Goal: Task Accomplishment & Management: Use online tool/utility

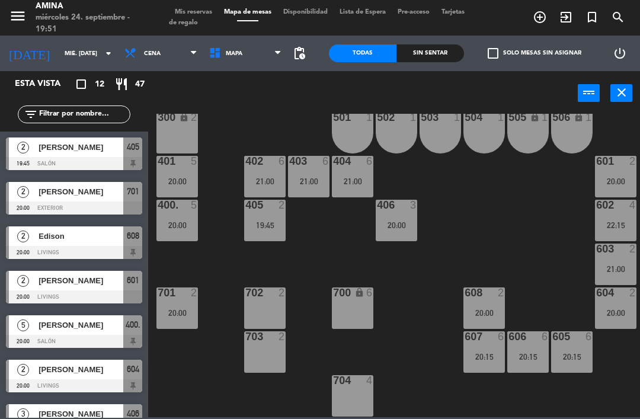
click at [604, 178] on div "20:00" at bounding box center [615, 181] width 41 height 8
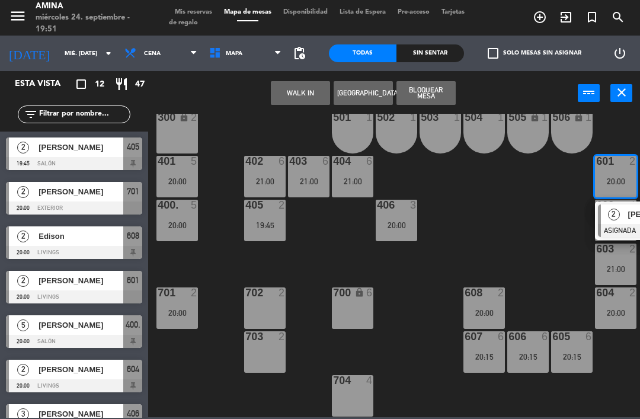
click at [619, 217] on div "2" at bounding box center [613, 214] width 25 height 20
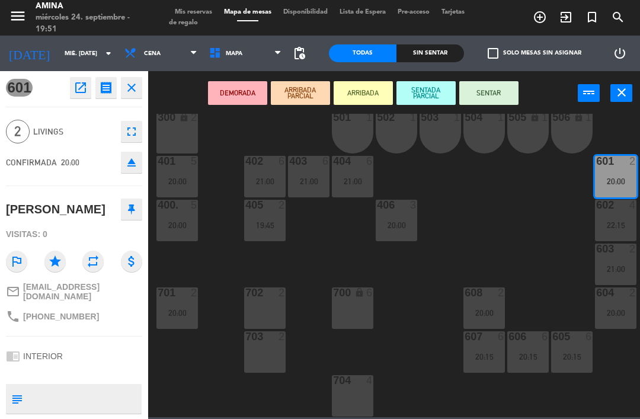
click at [492, 88] on button "SENTAR" at bounding box center [488, 93] width 59 height 24
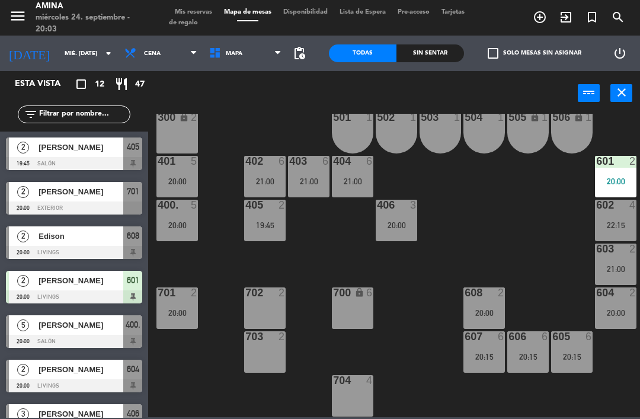
click at [74, 338] on div at bounding box center [74, 341] width 136 height 13
click at [186, 309] on div "20:00" at bounding box center [176, 313] width 41 height 8
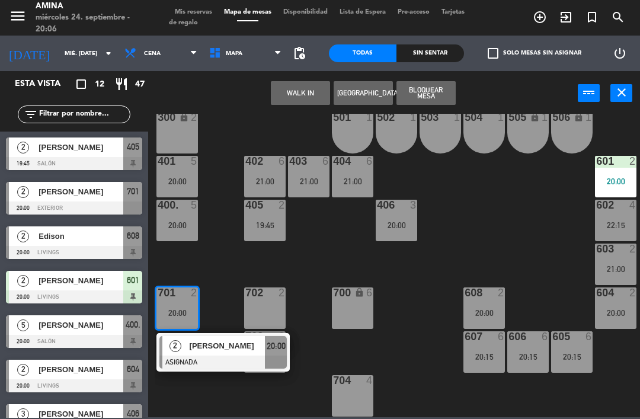
click at [217, 343] on span "[PERSON_NAME]" at bounding box center [228, 345] width 76 height 12
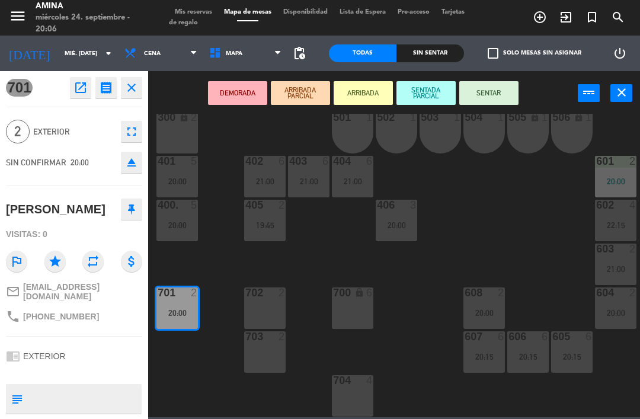
click at [490, 103] on button "SENTAR" at bounding box center [488, 93] width 59 height 24
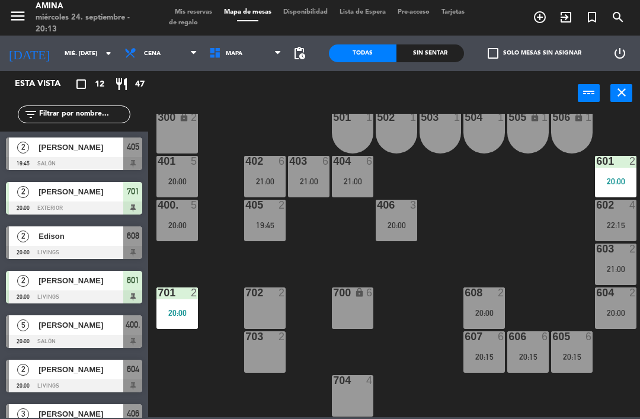
click at [270, 217] on div "405 2 19:45" at bounding box center [264, 220] width 41 height 41
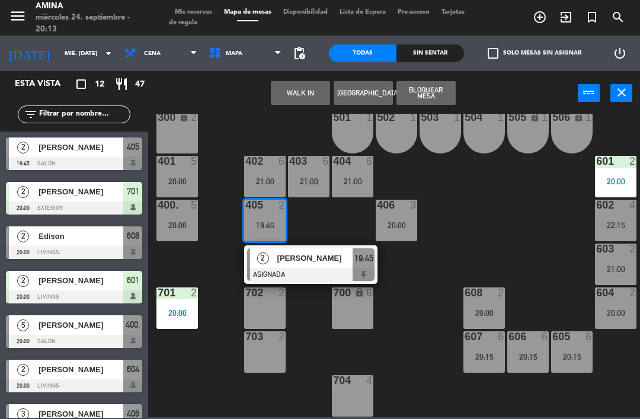
click at [320, 257] on span "[PERSON_NAME]" at bounding box center [315, 258] width 76 height 12
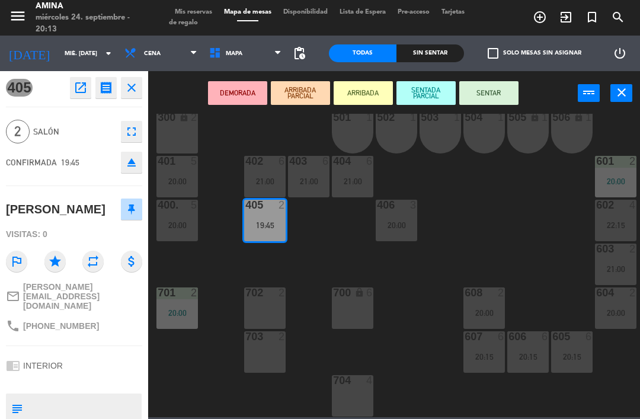
click at [486, 102] on button "SENTAR" at bounding box center [488, 93] width 59 height 24
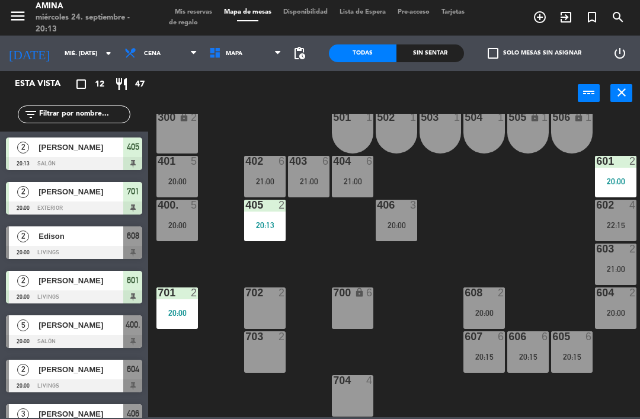
click at [624, 273] on div "21:00" at bounding box center [615, 269] width 41 height 8
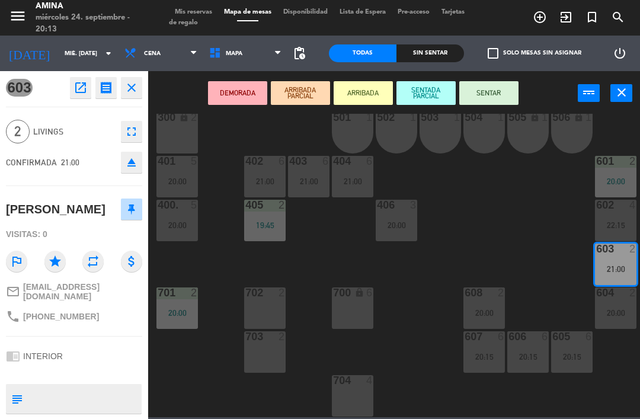
click at [121, 171] on button "eject" at bounding box center [131, 162] width 21 height 21
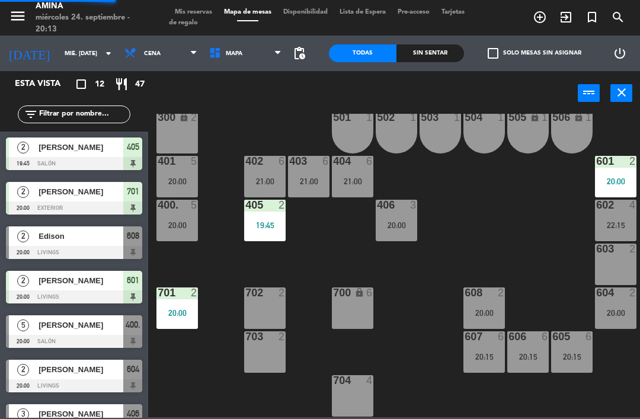
scroll to position [59, 0]
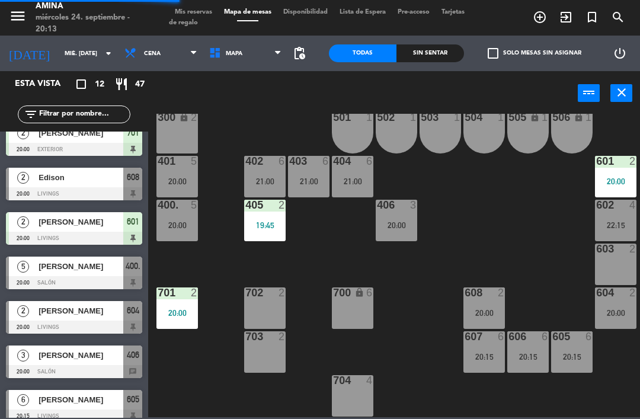
click at [614, 310] on div "20:00" at bounding box center [615, 313] width 41 height 8
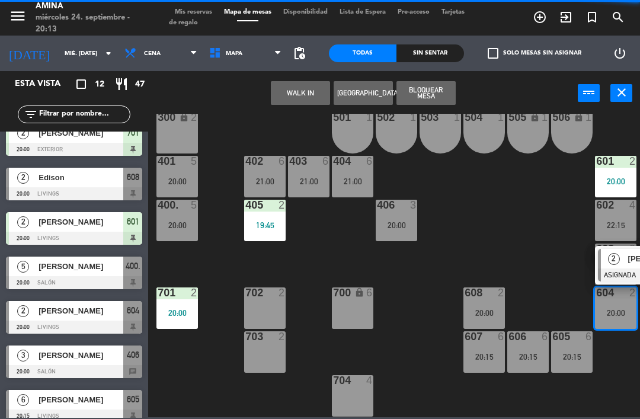
click at [617, 255] on span "2" at bounding box center [614, 259] width 12 height 12
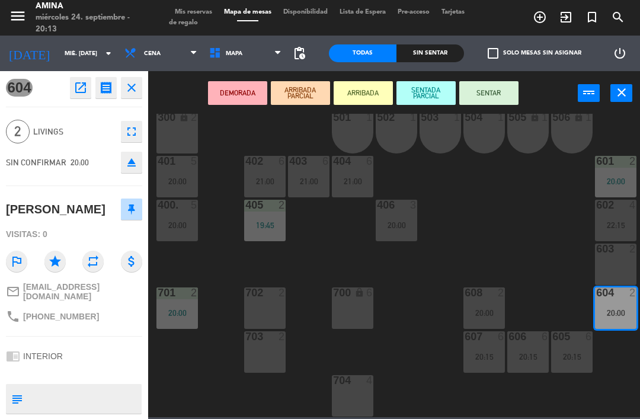
click at [126, 168] on icon "eject" at bounding box center [131, 162] width 14 height 14
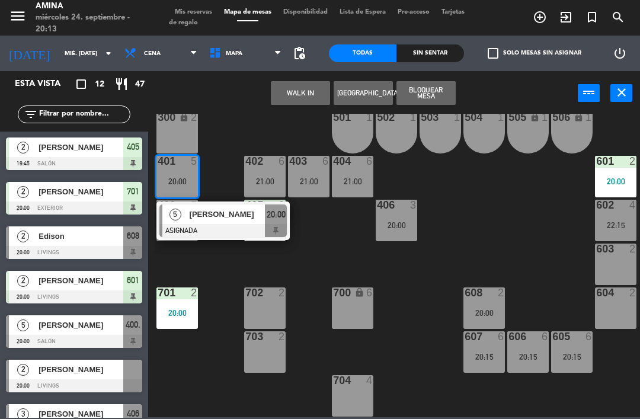
click at [233, 222] on div "[PERSON_NAME]" at bounding box center [226, 214] width 77 height 20
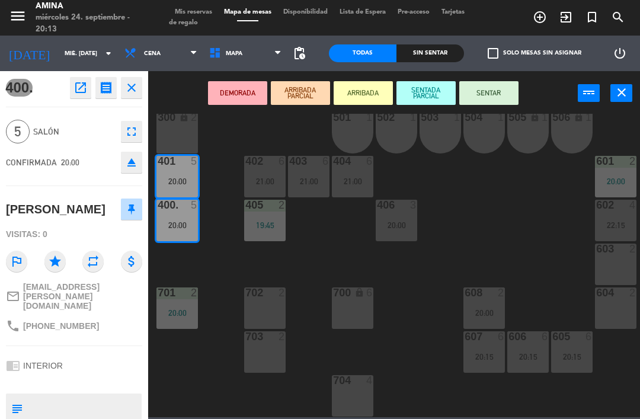
click at [617, 322] on div "604 2" at bounding box center [615, 307] width 41 height 41
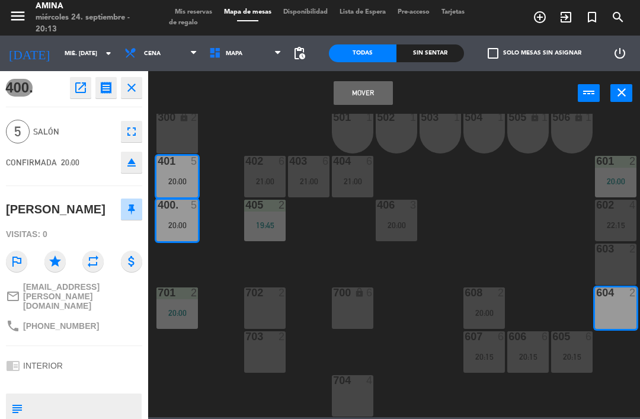
click at [617, 262] on div "603 2" at bounding box center [615, 263] width 41 height 41
click at [356, 86] on button "Mover y Unir" at bounding box center [362, 93] width 59 height 24
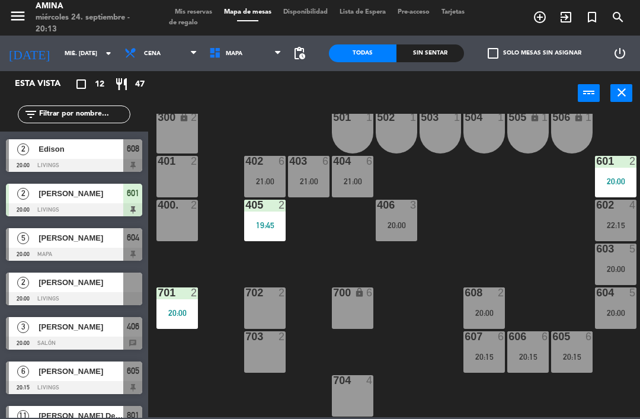
scroll to position [106, 0]
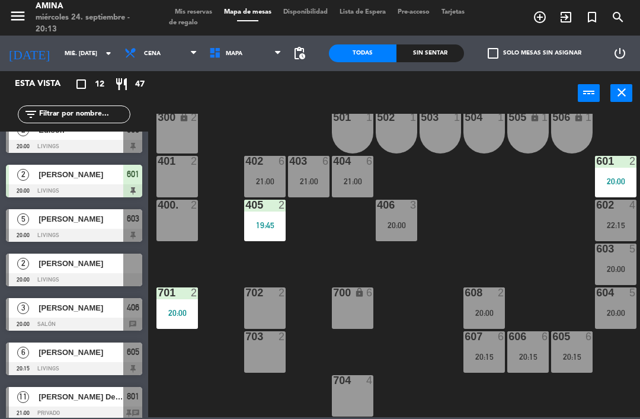
click at [100, 278] on div at bounding box center [74, 279] width 136 height 13
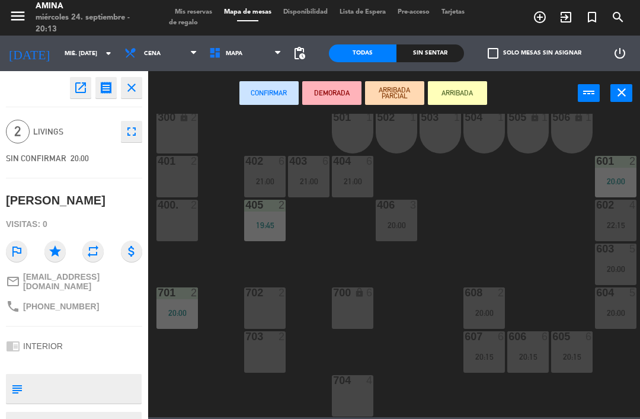
click at [181, 221] on div "400. 2" at bounding box center [176, 220] width 41 height 41
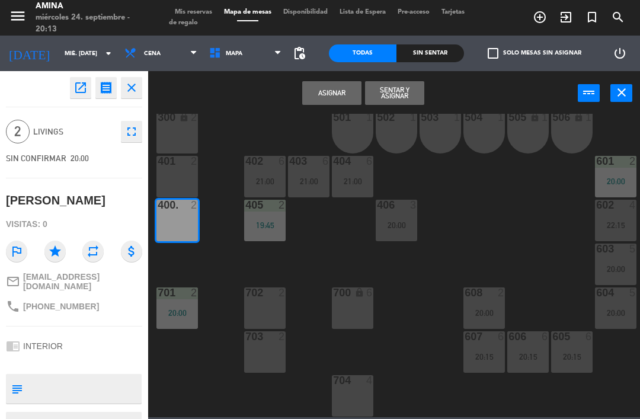
click at [323, 94] on button "Asignar" at bounding box center [331, 93] width 59 height 24
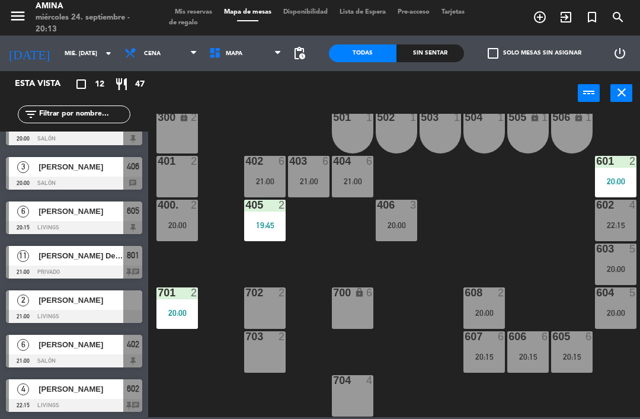
scroll to position [247, 0]
click at [94, 313] on div at bounding box center [74, 316] width 136 height 13
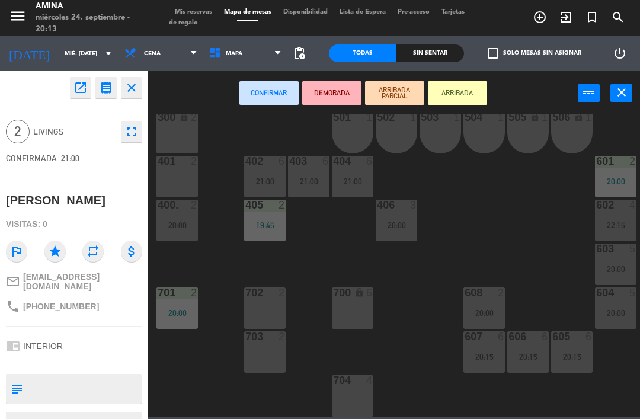
click at [176, 175] on div "401 2" at bounding box center [176, 176] width 41 height 41
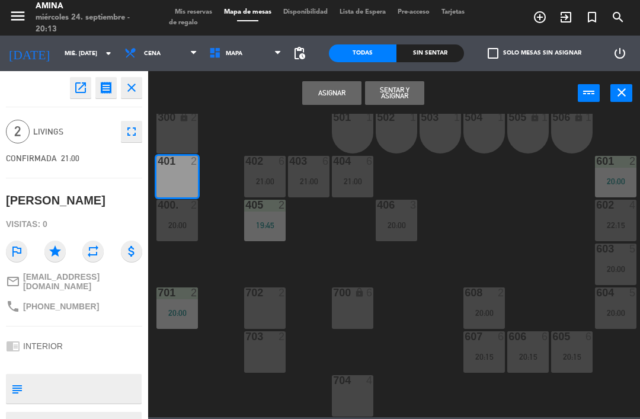
click at [338, 81] on button "Asignar" at bounding box center [331, 93] width 59 height 24
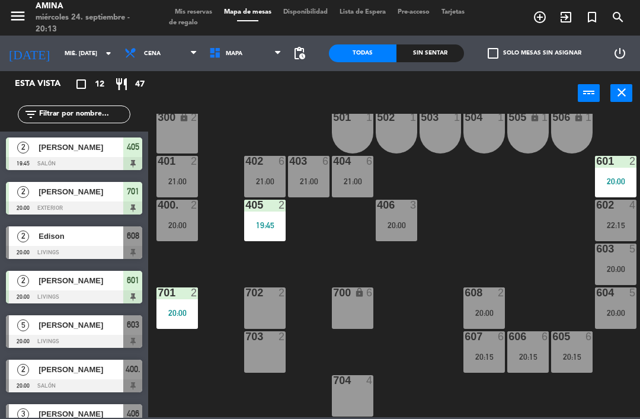
scroll to position [59, 0]
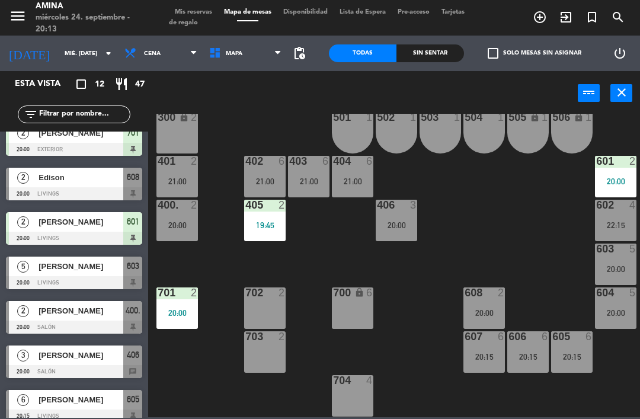
click at [618, 265] on div "20:00" at bounding box center [615, 269] width 41 height 8
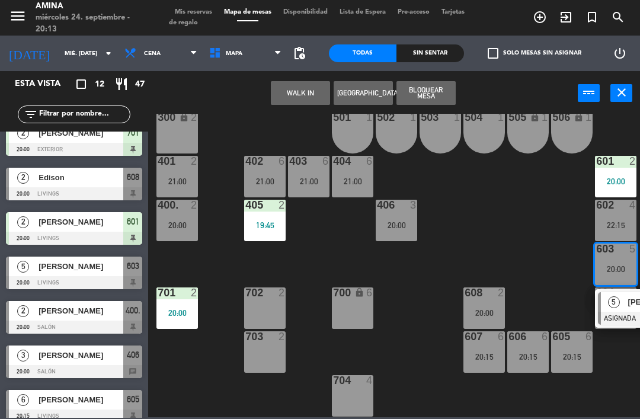
click at [617, 310] on div "5" at bounding box center [613, 302] width 25 height 20
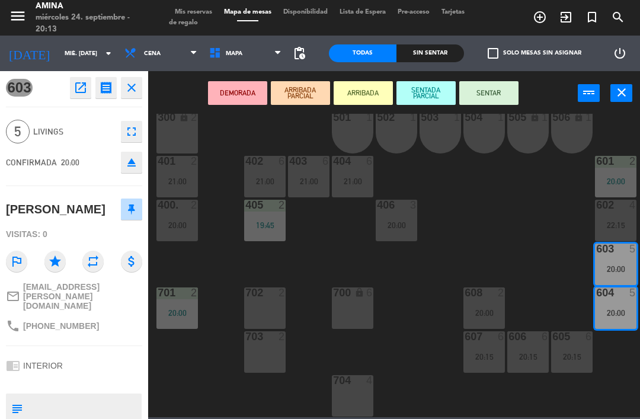
click at [495, 90] on button "SENTAR" at bounding box center [488, 93] width 59 height 24
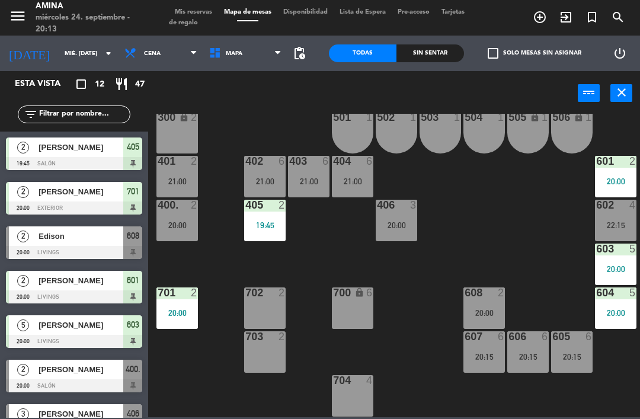
click at [524, 360] on div "20:15" at bounding box center [527, 356] width 41 height 8
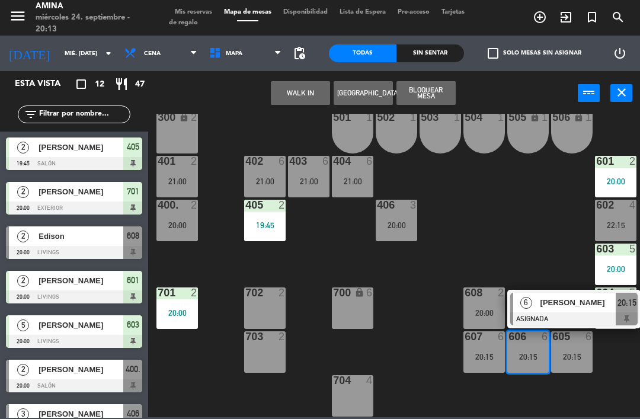
click at [570, 253] on div "101 lock 6 102 lock 6 103 lock 6 301 lock 6 307 lock 2 302 lock 6 308 lock 2 20…" at bounding box center [397, 265] width 485 height 303
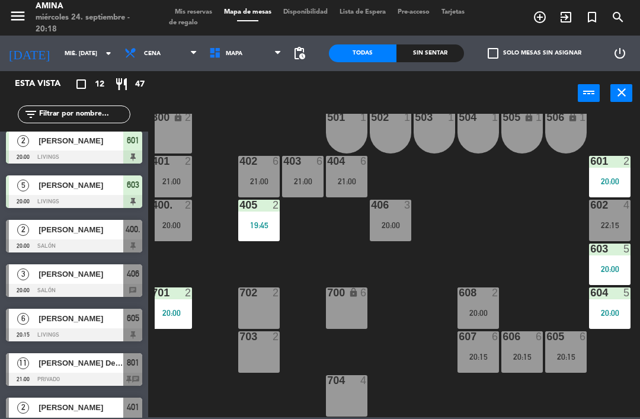
scroll to position [140, 0]
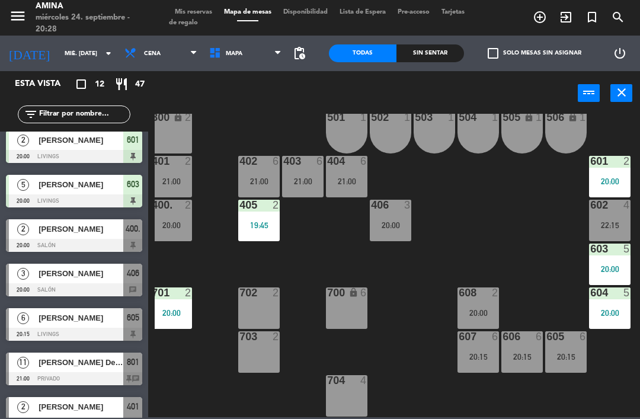
click at [479, 309] on div "20:00" at bounding box center [477, 313] width 41 height 8
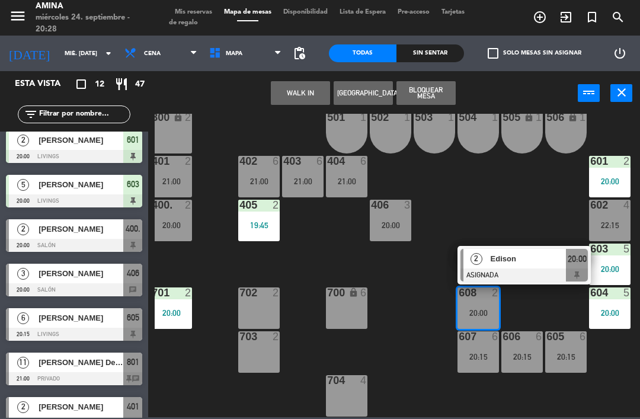
click at [527, 255] on span "Edison" at bounding box center [528, 258] width 76 height 12
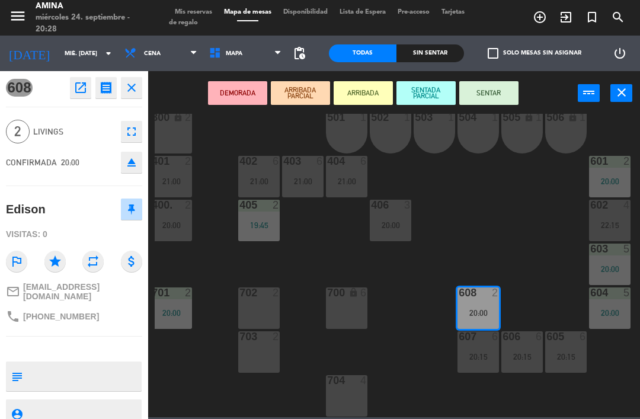
click at [489, 97] on button "SENTAR" at bounding box center [488, 93] width 59 height 24
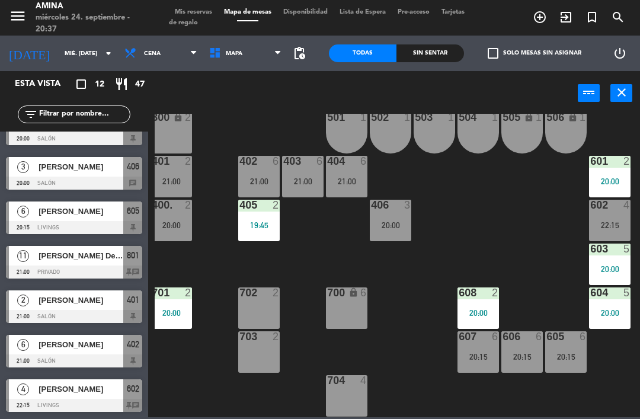
scroll to position [247, 0]
click at [48, 265] on div "[PERSON_NAME] Del [PERSON_NAME]" at bounding box center [80, 256] width 86 height 20
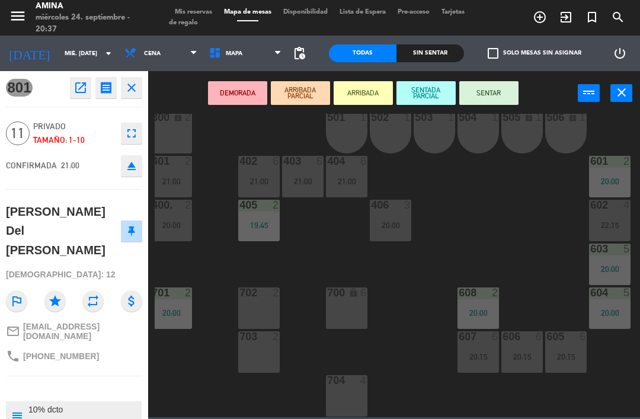
click at [134, 130] on icon "fullscreen" at bounding box center [131, 133] width 14 height 14
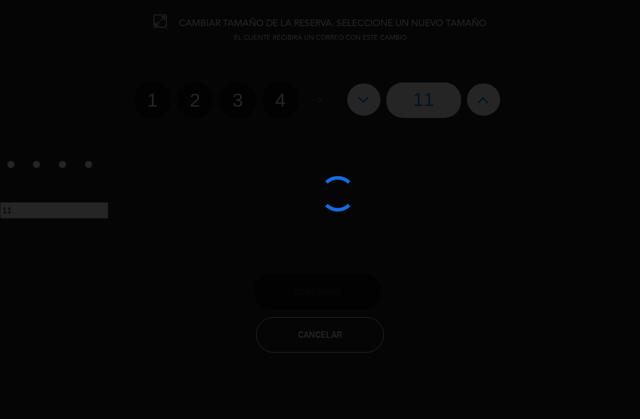
click at [363, 97] on div at bounding box center [320, 209] width 640 height 419
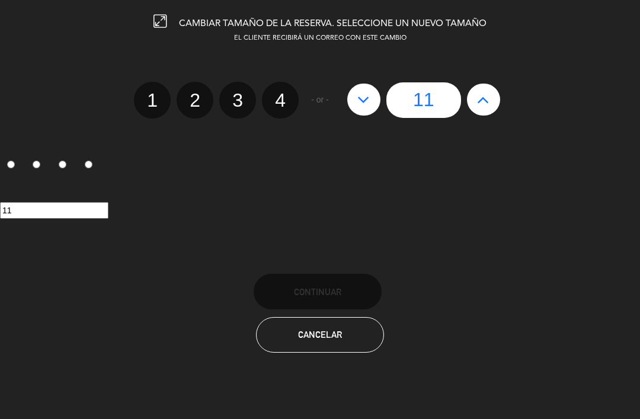
click at [363, 107] on icon at bounding box center [363, 99] width 12 height 19
type input "10"
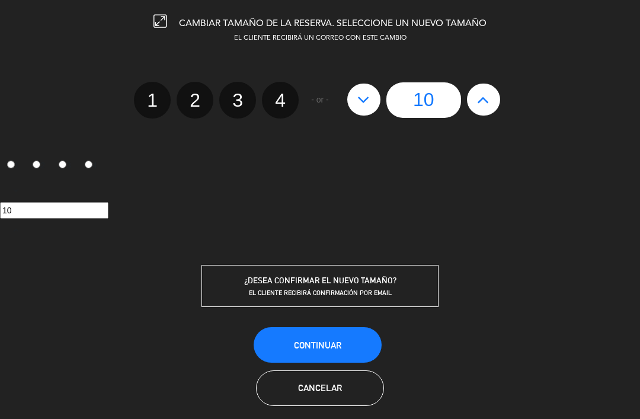
click at [307, 339] on button "Continuar" at bounding box center [318, 345] width 128 height 36
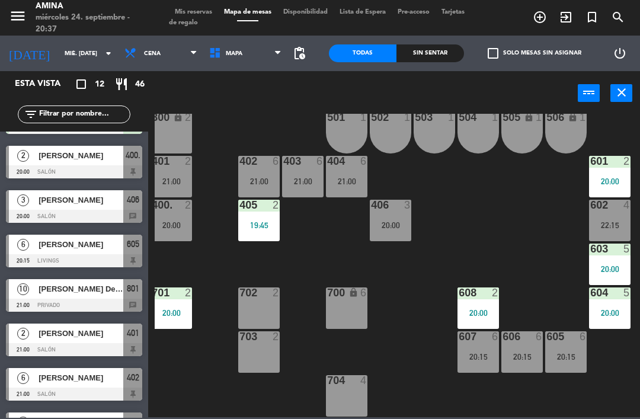
scroll to position [223, 0]
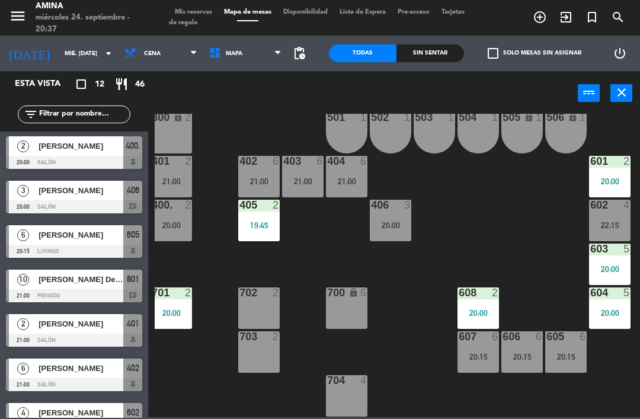
click at [86, 282] on span "[PERSON_NAME] Del [PERSON_NAME]" at bounding box center [81, 279] width 85 height 12
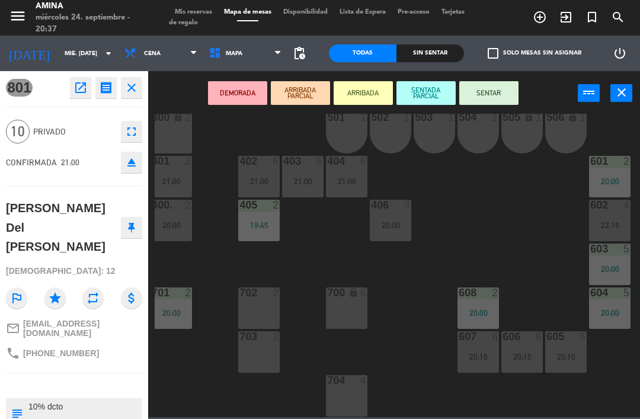
click at [488, 93] on button "SENTAR" at bounding box center [488, 93] width 59 height 24
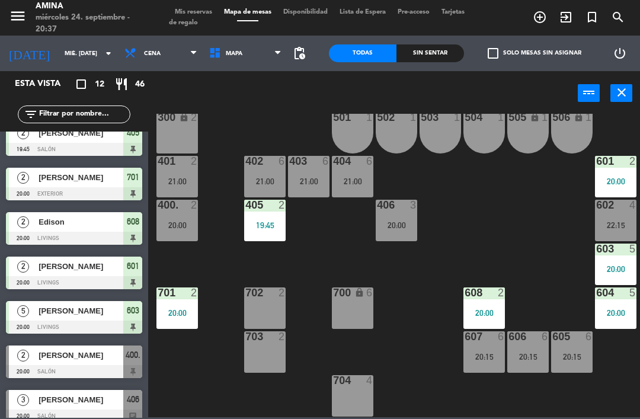
scroll to position [329, 0]
click at [394, 229] on div "20:00" at bounding box center [396, 225] width 41 height 8
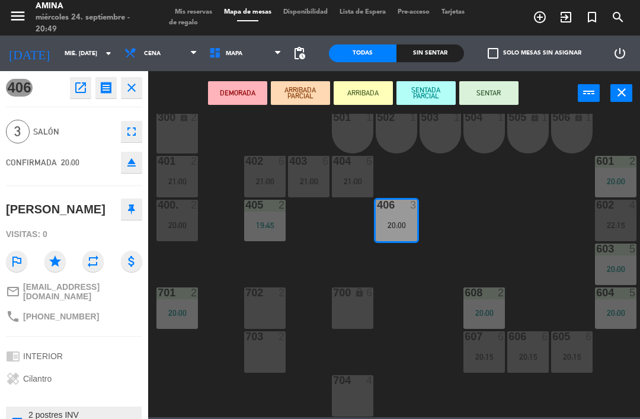
click at [488, 86] on button "SENTAR" at bounding box center [488, 93] width 59 height 24
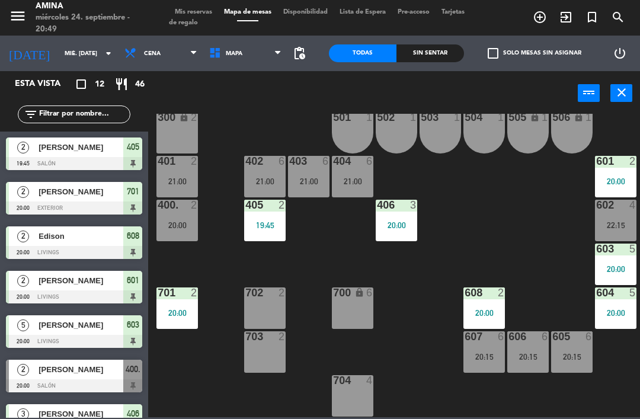
click at [177, 181] on div "21:00" at bounding box center [176, 181] width 41 height 8
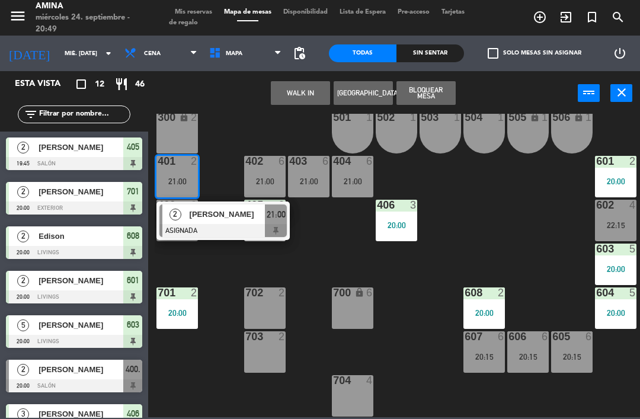
click at [187, 221] on div "2" at bounding box center [174, 214] width 25 height 20
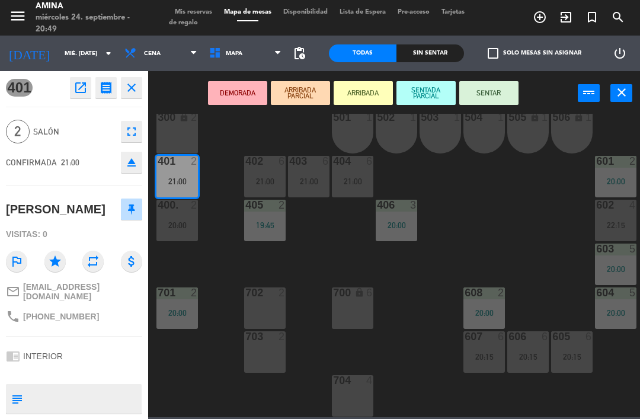
click at [492, 94] on button "SENTAR" at bounding box center [488, 93] width 59 height 24
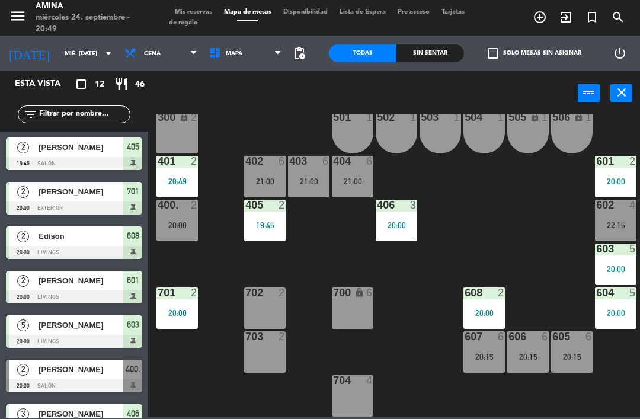
scroll to position [59, 0]
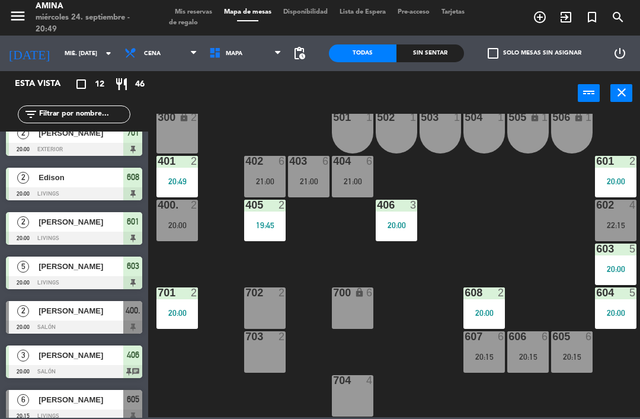
click at [184, 9] on span "Mis reservas" at bounding box center [193, 12] width 49 height 7
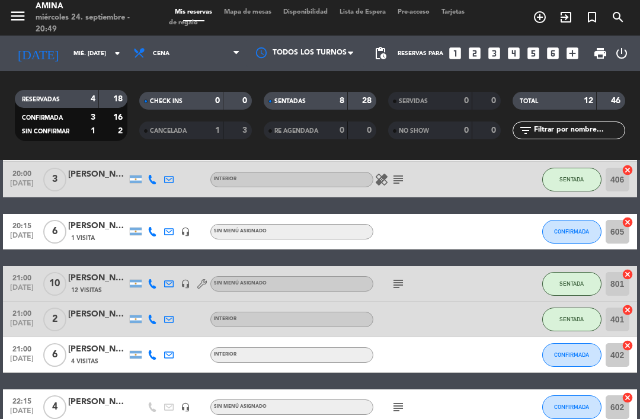
scroll to position [302, 0]
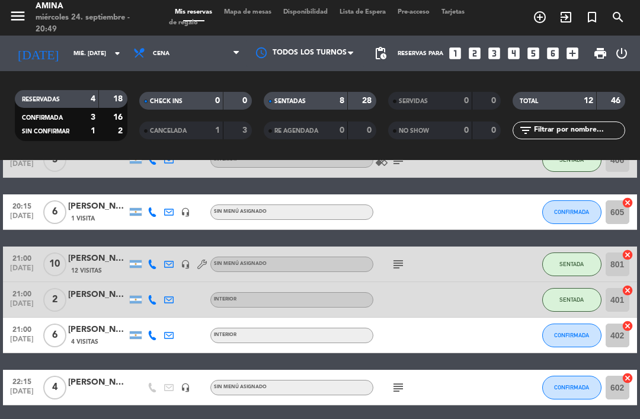
click at [563, 212] on span "CONFIRMADA" at bounding box center [571, 212] width 35 height 7
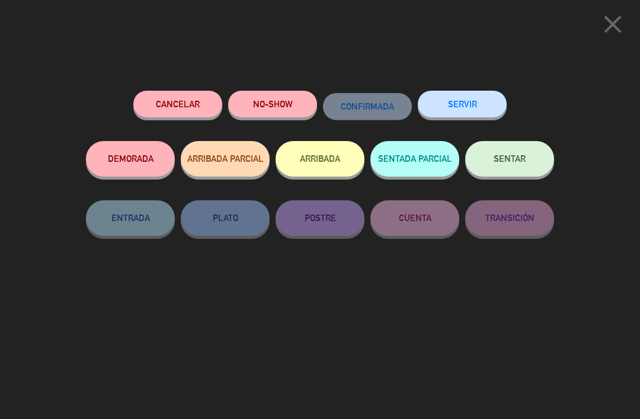
click at [528, 157] on button "SENTAR" at bounding box center [509, 159] width 89 height 36
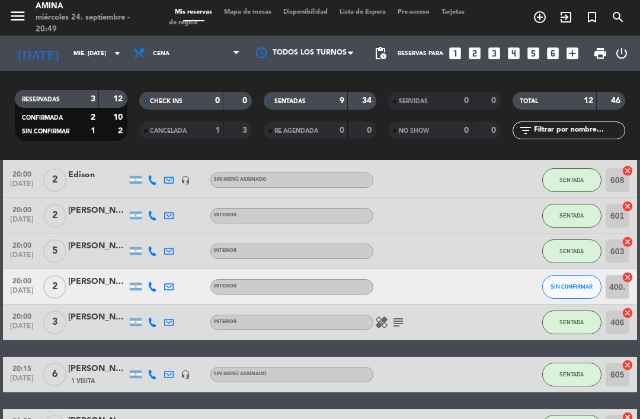
scroll to position [132, 0]
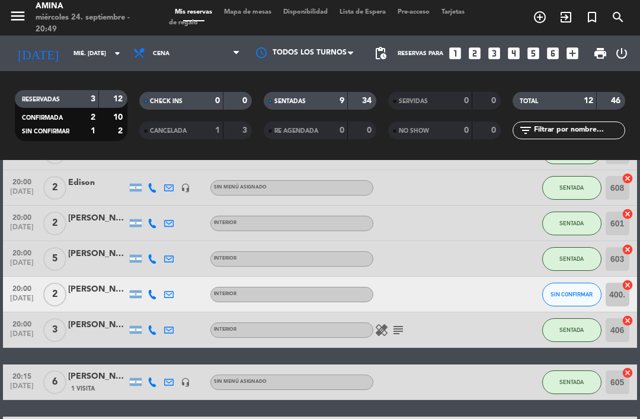
click at [577, 293] on span "SIN CONFIRMAR" at bounding box center [571, 294] width 42 height 7
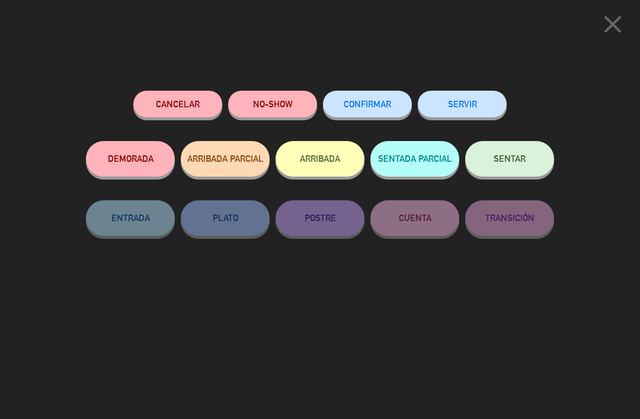
click at [297, 106] on button "NO-SHOW" at bounding box center [272, 104] width 89 height 27
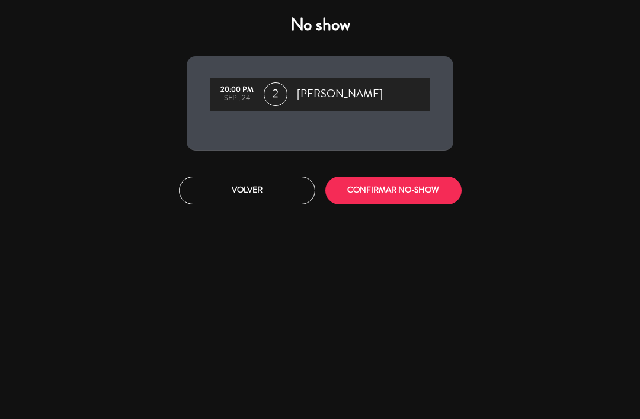
click at [424, 195] on button "CONFIRMAR NO-SHOW" at bounding box center [393, 191] width 136 height 28
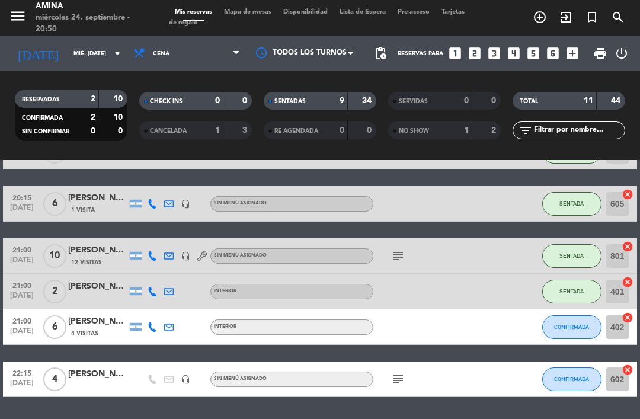
scroll to position [274, 0]
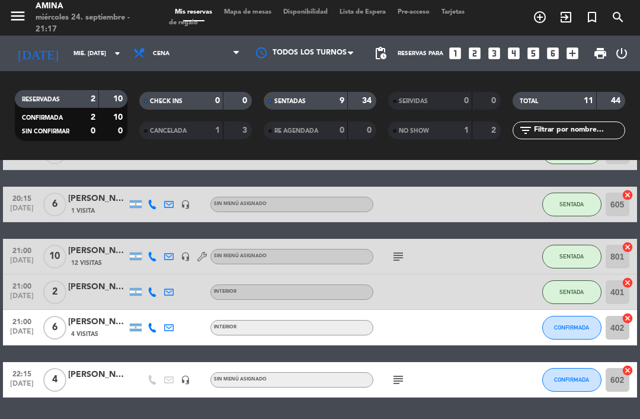
click at [245, 10] on span "Mapa de mesas" at bounding box center [247, 12] width 59 height 7
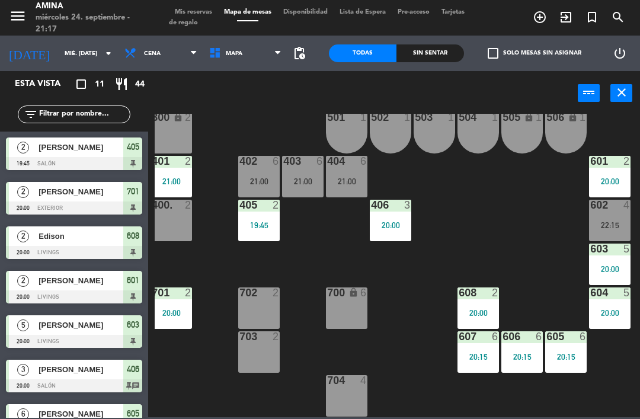
scroll to position [329, 6]
click at [178, 219] on div "400. 2" at bounding box center [170, 220] width 41 height 41
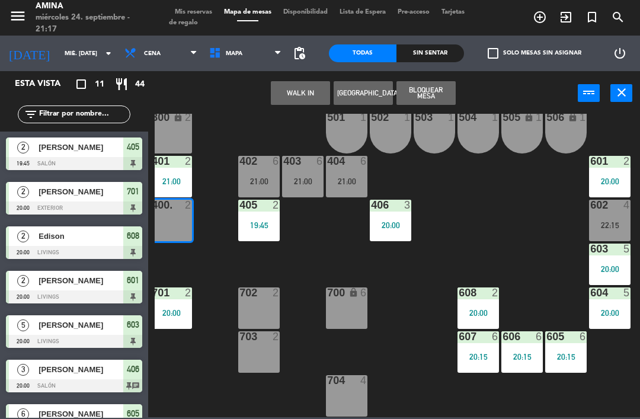
click at [305, 93] on button "WALK IN" at bounding box center [300, 93] width 59 height 24
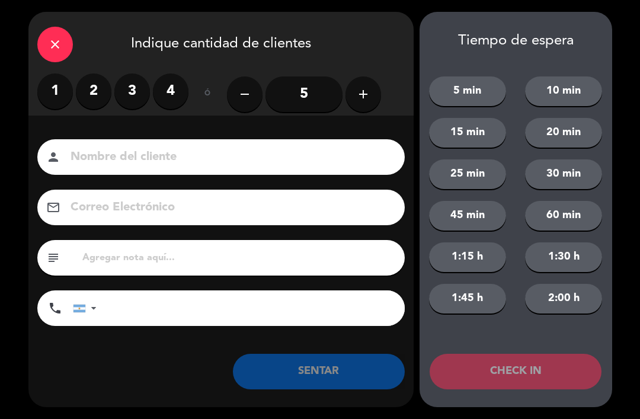
click at [99, 100] on label "2" at bounding box center [94, 91] width 36 height 36
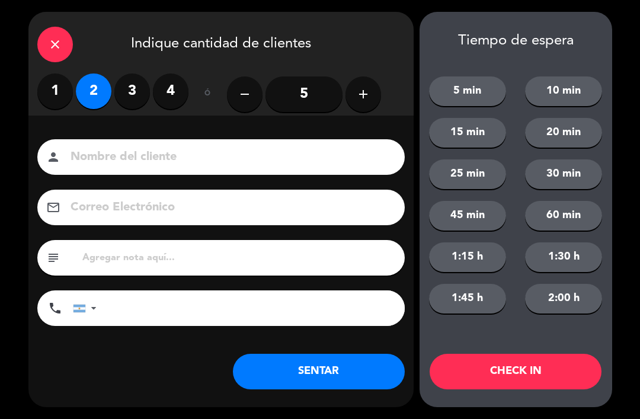
click at [323, 147] on input at bounding box center [229, 157] width 320 height 21
type input "[PERSON_NAME]"
click at [386, 60] on div "close Indique cantidad de clientes" at bounding box center [220, 43] width 385 height 62
click at [307, 371] on button "SENTAR" at bounding box center [319, 372] width 172 height 36
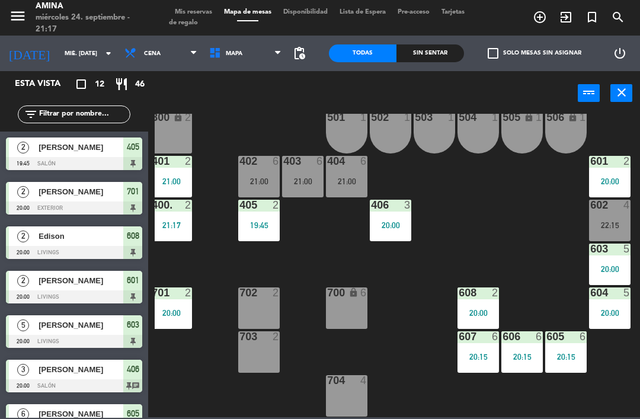
click at [267, 177] on div "21:00" at bounding box center [258, 181] width 41 height 8
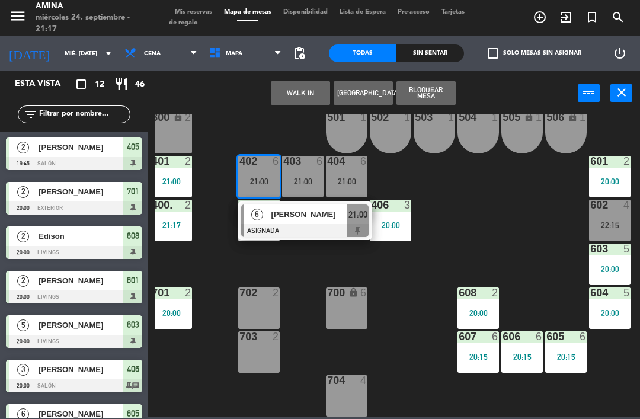
click at [306, 215] on span "[PERSON_NAME]" at bounding box center [309, 214] width 76 height 12
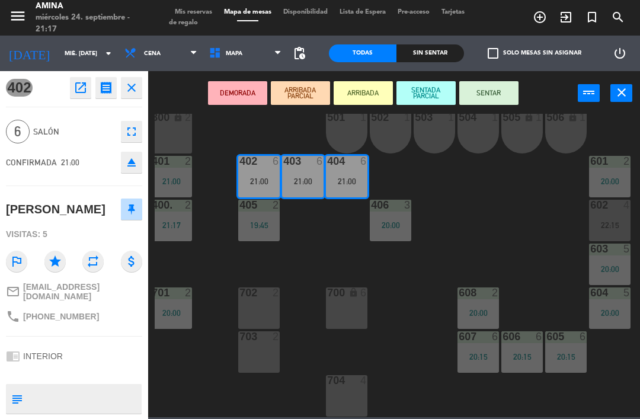
click at [429, 92] on button "SENTADA PARCIAL" at bounding box center [425, 93] width 59 height 24
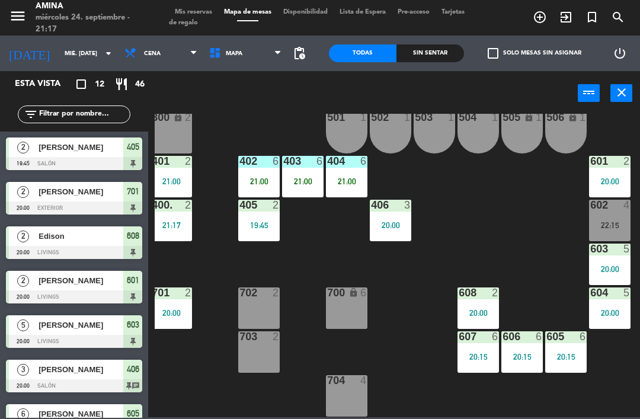
scroll to position [59, 0]
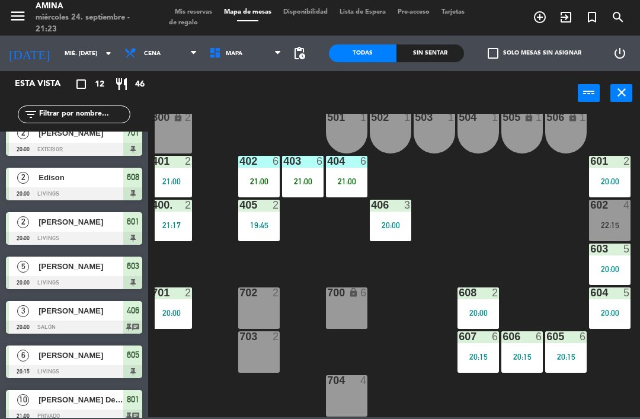
click at [258, 169] on div "402 6 21:00" at bounding box center [258, 176] width 41 height 41
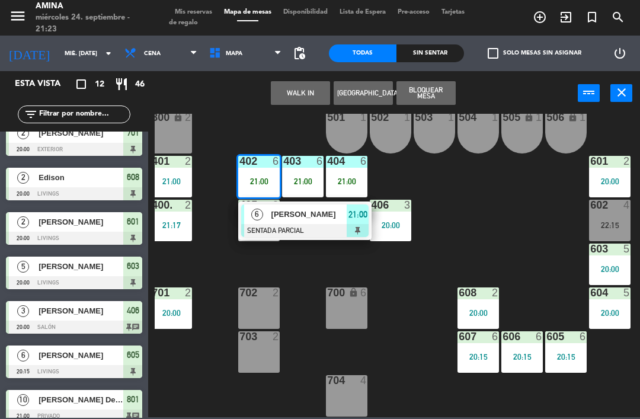
click at [309, 235] on div at bounding box center [304, 230] width 127 height 13
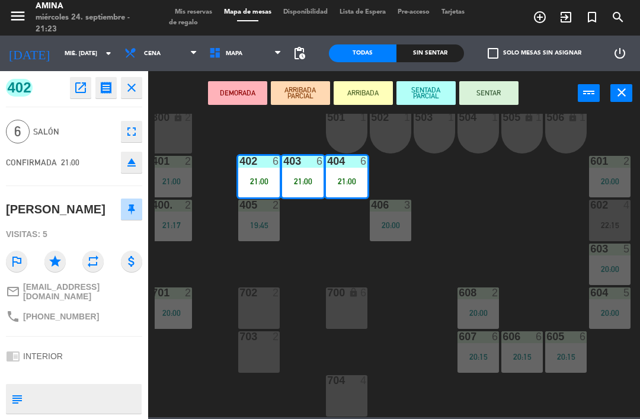
click at [485, 100] on button "SENTAR" at bounding box center [488, 93] width 59 height 24
